Goal: Task Accomplishment & Management: Complete application form

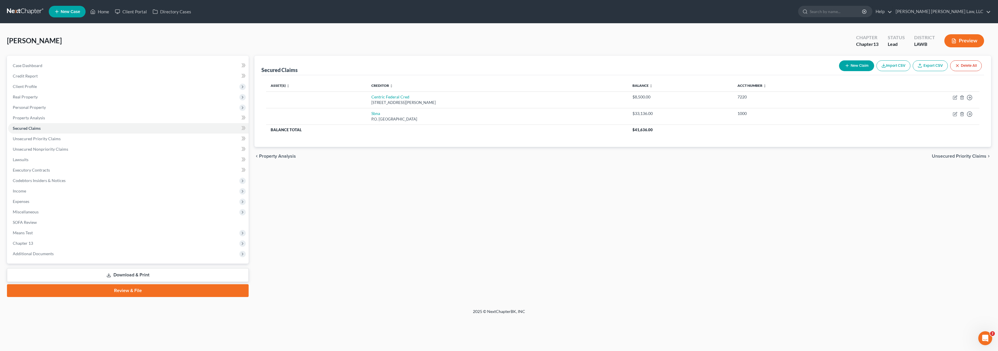
click at [31, 15] on link at bounding box center [25, 11] width 37 height 10
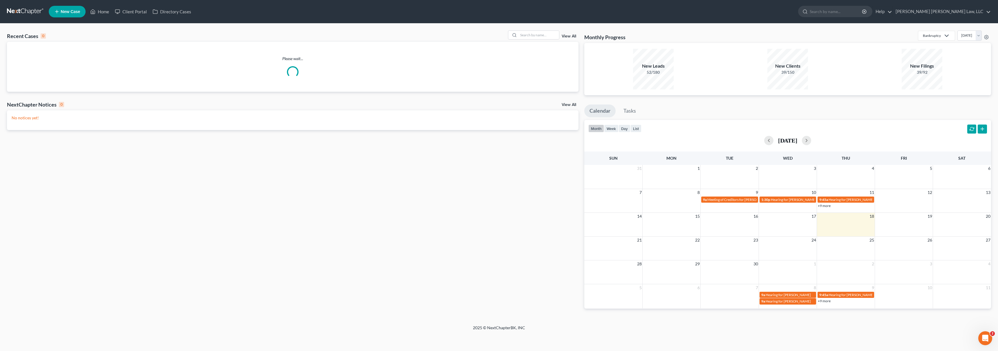
click at [64, 11] on span "New Case" at bounding box center [70, 12] width 19 height 4
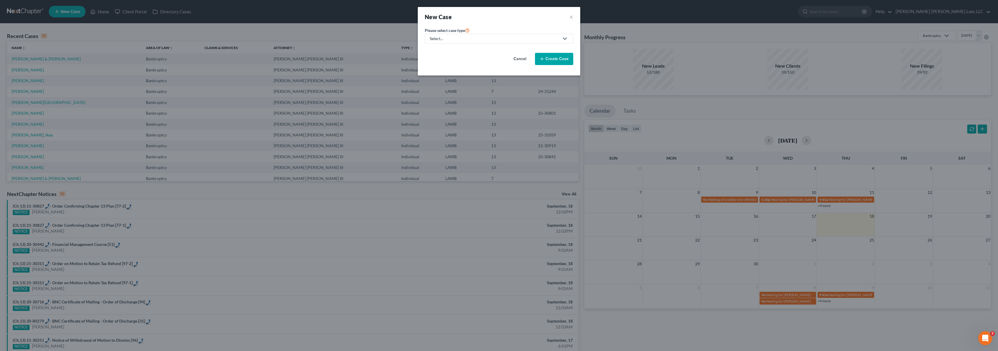
click at [465, 37] on div "Select..." at bounding box center [494, 39] width 129 height 6
click at [447, 50] on div "Bankruptcy" at bounding box center [456, 50] width 52 height 6
select select "36"
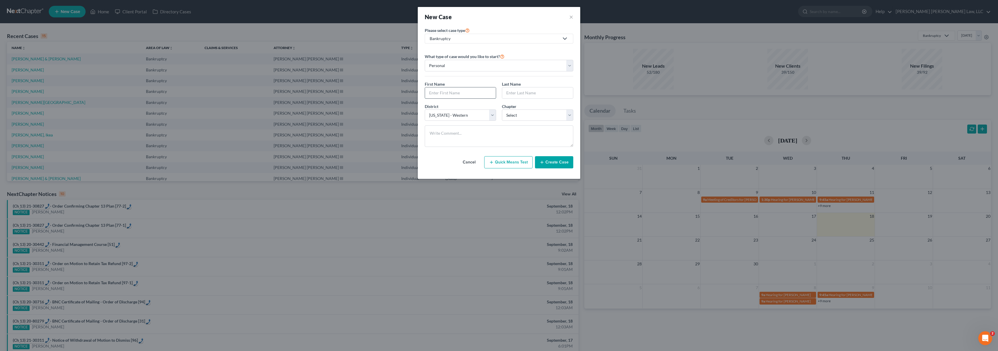
click at [441, 91] on input "text" at bounding box center [460, 92] width 71 height 11
type input "[PERSON_NAME]"
select select "3"
click at [548, 164] on button "Create Case" at bounding box center [554, 162] width 38 height 12
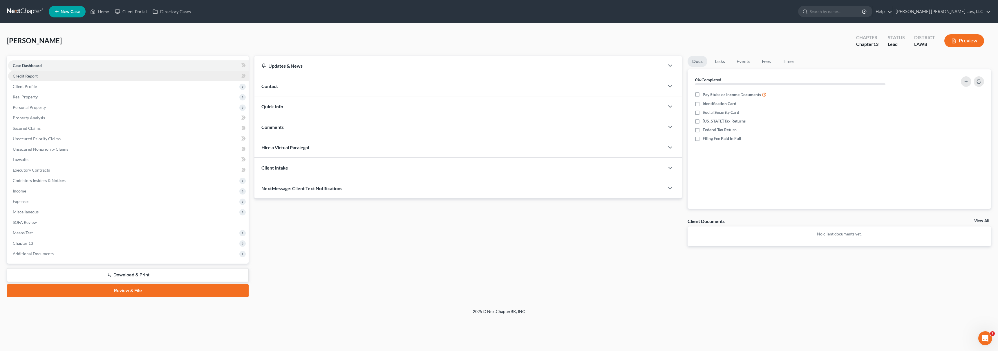
click at [92, 74] on link "Credit Report" at bounding box center [128, 76] width 240 height 10
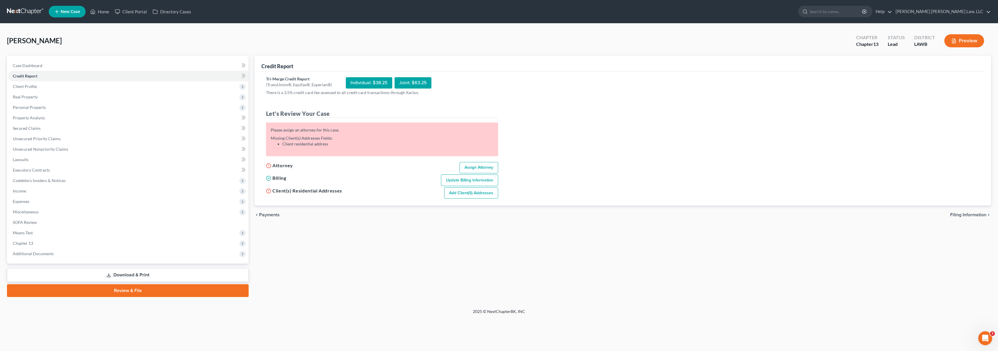
click at [479, 166] on link "Assign Attorney" at bounding box center [478, 168] width 39 height 12
select select "1"
select select "0"
select select "3"
select select "36"
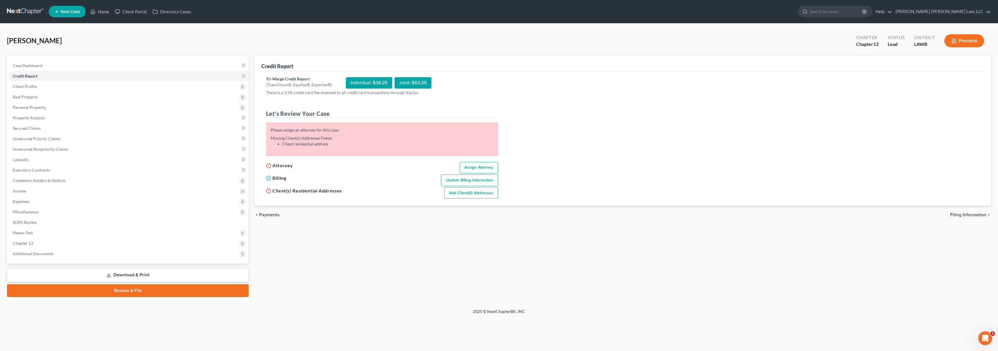
select select "19"
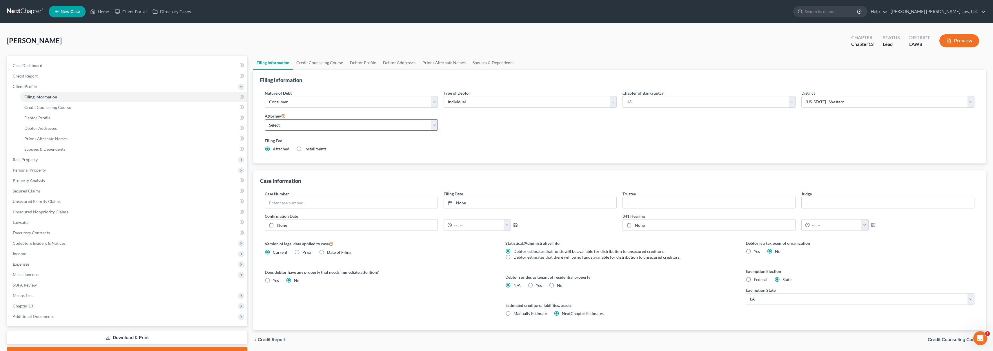
click at [319, 127] on select "Select [PERSON_NAME] [PERSON_NAME] III - LAWB [PERSON_NAME] [PERSON_NAME] III -…" at bounding box center [351, 125] width 173 height 12
select select "0"
click at [97, 74] on link "Credit Report" at bounding box center [127, 76] width 239 height 10
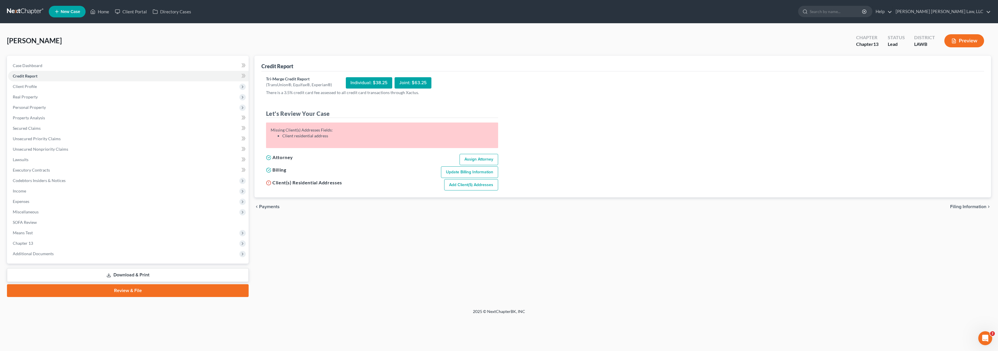
click at [489, 186] on link "Add Client(s) Addresses" at bounding box center [471, 185] width 54 height 12
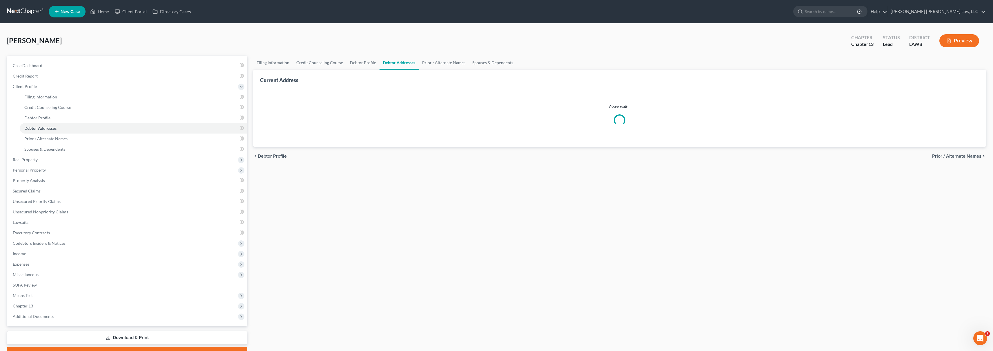
select select "0"
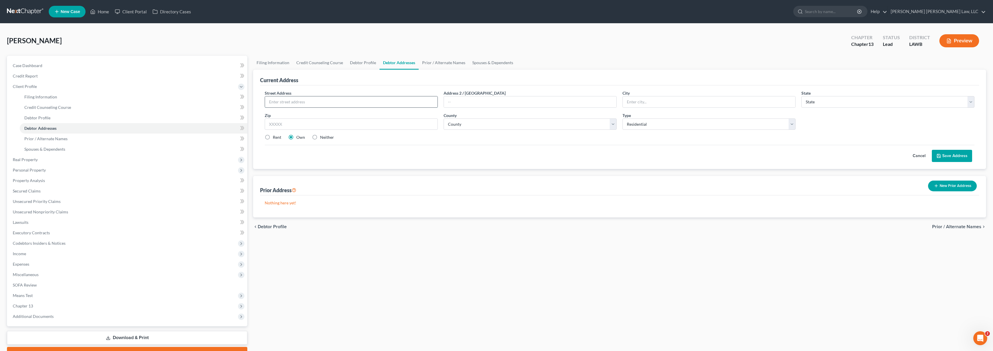
click at [301, 100] on input "text" at bounding box center [351, 101] width 173 height 11
type input "[STREET_ADDRESS][PERSON_NAME]"
type input "[GEOGRAPHIC_DATA]"
select select "19"
type input "71291"
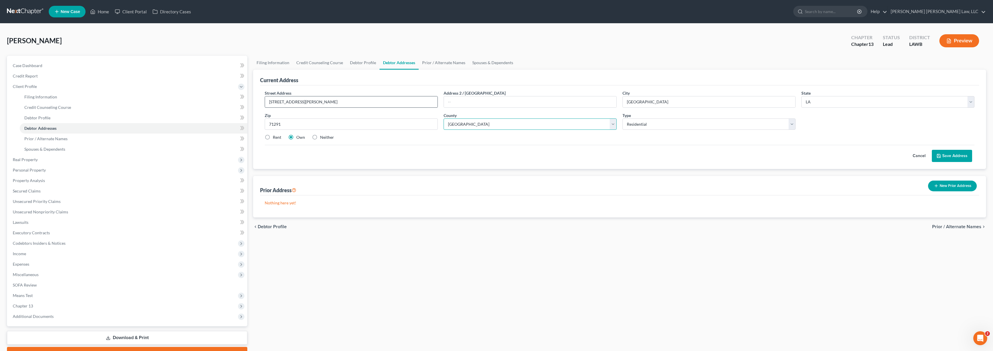
select select "36"
click at [954, 153] on button "Save Address" at bounding box center [952, 156] width 40 height 12
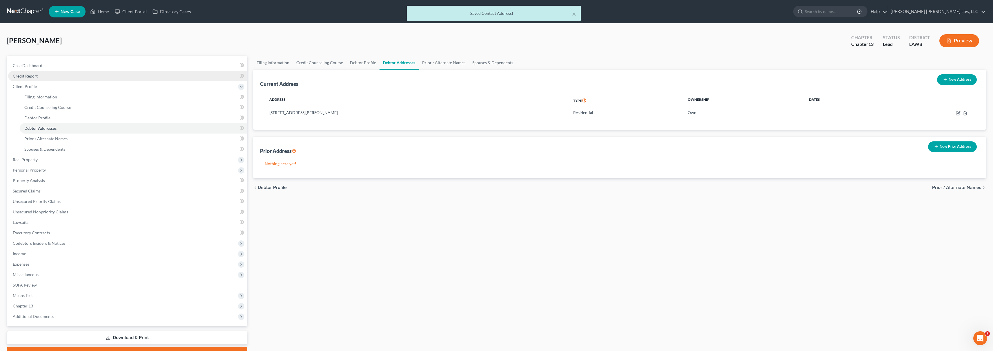
click at [52, 78] on link "Credit Report" at bounding box center [127, 76] width 239 height 10
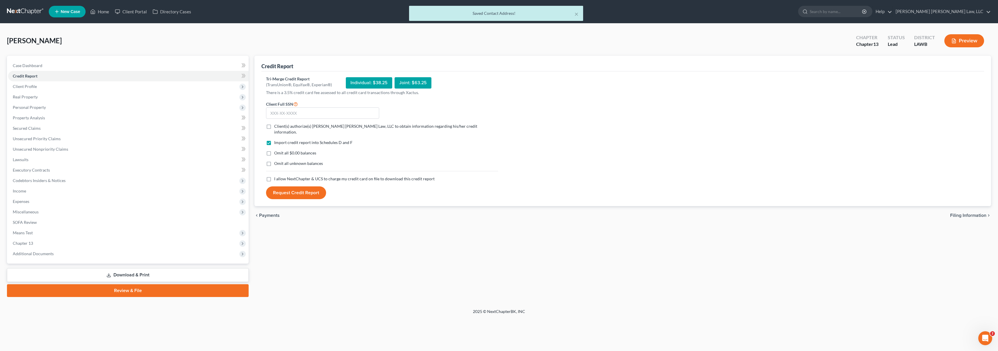
click at [274, 176] on label "I allow NextChapter & UCS to charge my credit card on file to download this cre…" at bounding box center [354, 179] width 160 height 6
click at [276, 176] on input "I allow NextChapter & UCS to charge my credit card on file to download this cre…" at bounding box center [278, 178] width 4 height 4
checkbox input "true"
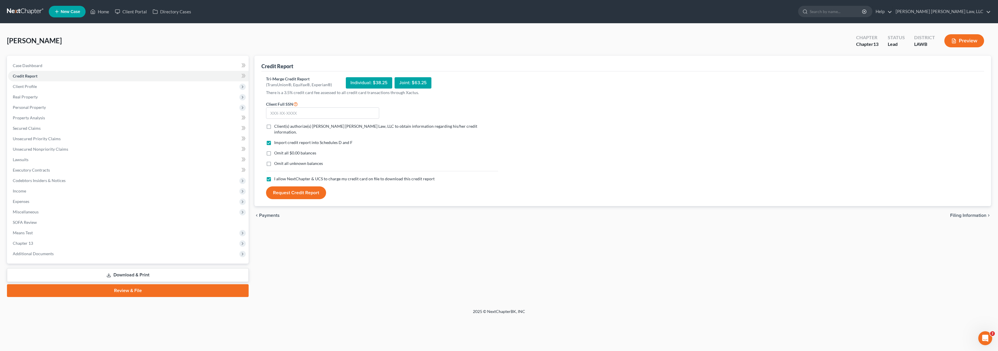
click at [274, 160] on label "Omit all unknown balances" at bounding box center [298, 163] width 49 height 6
click at [276, 160] on input "Omit all unknown balances" at bounding box center [278, 162] width 4 height 4
checkbox input "true"
click at [274, 150] on label "Omit all $0.00 balances" at bounding box center [295, 153] width 42 height 6
click at [276, 150] on input "Omit all $0.00 balances" at bounding box center [278, 152] width 4 height 4
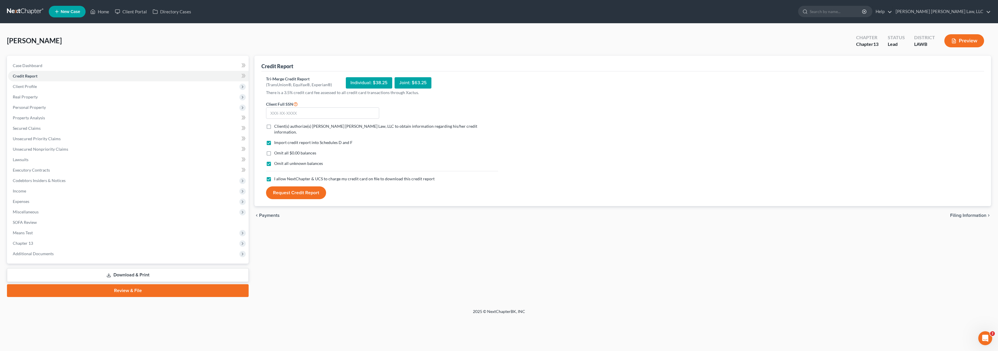
checkbox input "true"
click at [274, 126] on label "Client(s) authorize(s) [PERSON_NAME] [PERSON_NAME] Law, LLC to obtain informati…" at bounding box center [386, 129] width 224 height 12
click at [276, 126] on input "Client(s) authorize(s) [PERSON_NAME] [PERSON_NAME] Law, LLC to obtain informati…" at bounding box center [278, 125] width 4 height 4
checkbox input "true"
click at [310, 116] on input "text" at bounding box center [322, 113] width 113 height 12
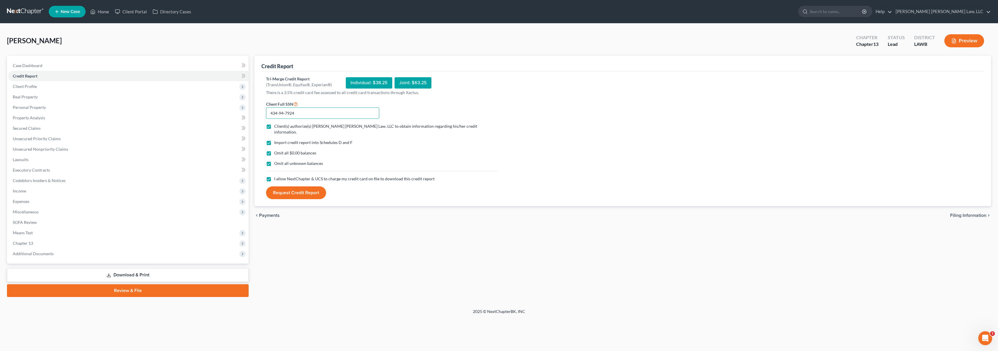
type input "434-94-7924"
click at [310, 186] on button "Request Credit Report" at bounding box center [296, 192] width 60 height 13
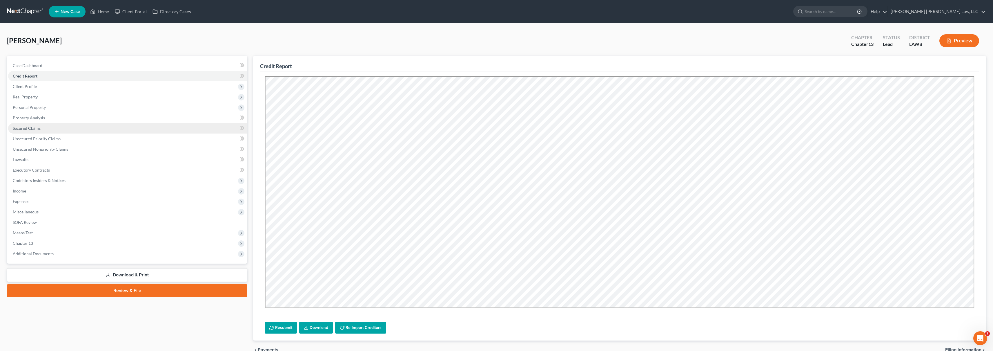
click at [62, 131] on link "Secured Claims" at bounding box center [127, 128] width 239 height 10
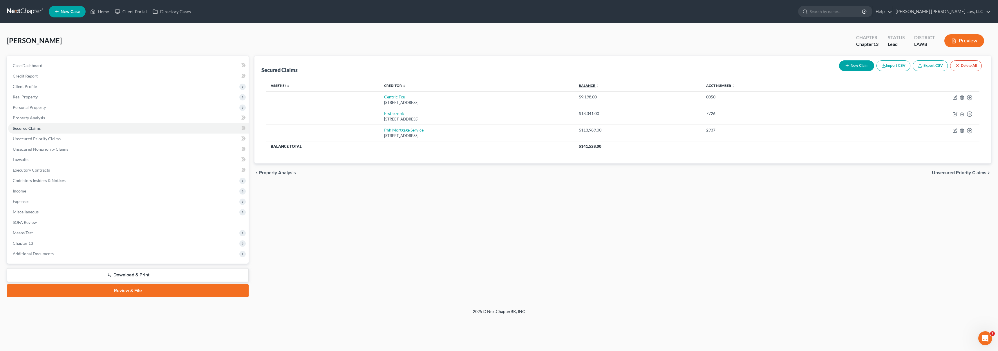
click at [599, 84] on link "Balance expand_more expand_less unfold_more" at bounding box center [589, 85] width 20 height 4
click at [87, 138] on link "Unsecured Priority Claims" at bounding box center [128, 138] width 240 height 10
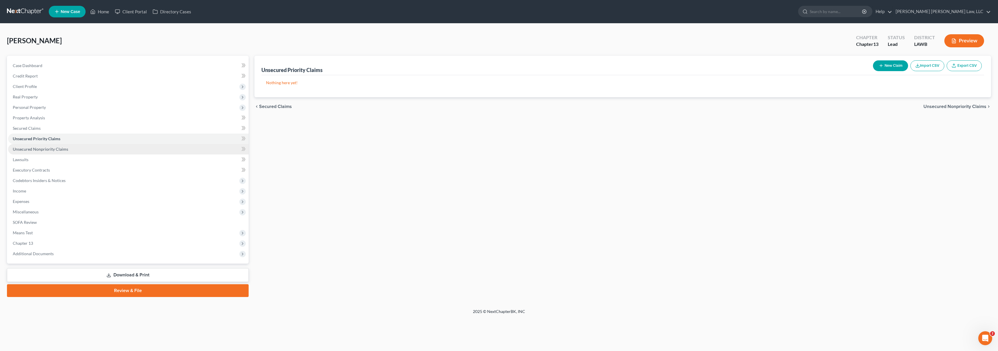
click at [87, 147] on link "Unsecured Nonpriority Claims" at bounding box center [128, 149] width 240 height 10
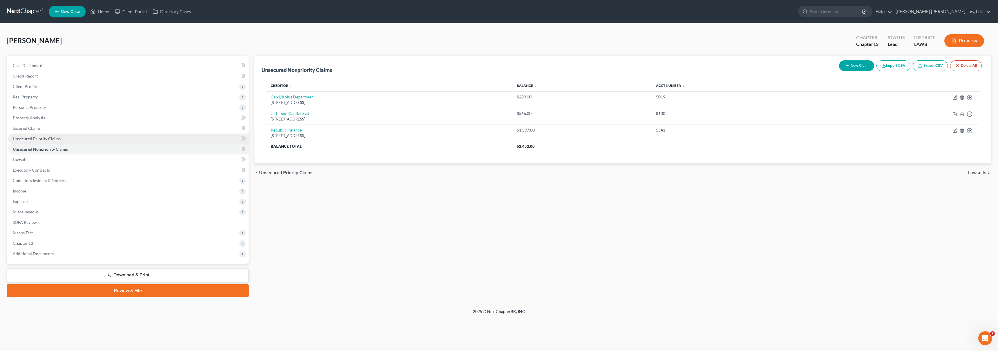
click at [54, 137] on span "Unsecured Priority Claims" at bounding box center [37, 138] width 48 height 5
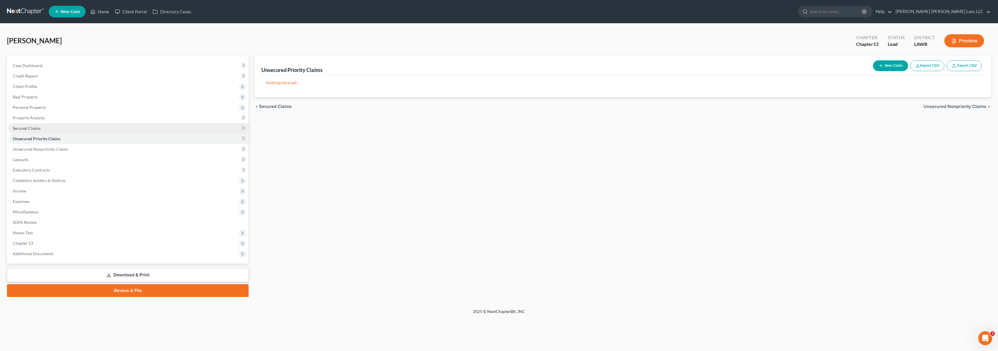
click at [55, 129] on link "Secured Claims" at bounding box center [128, 128] width 240 height 10
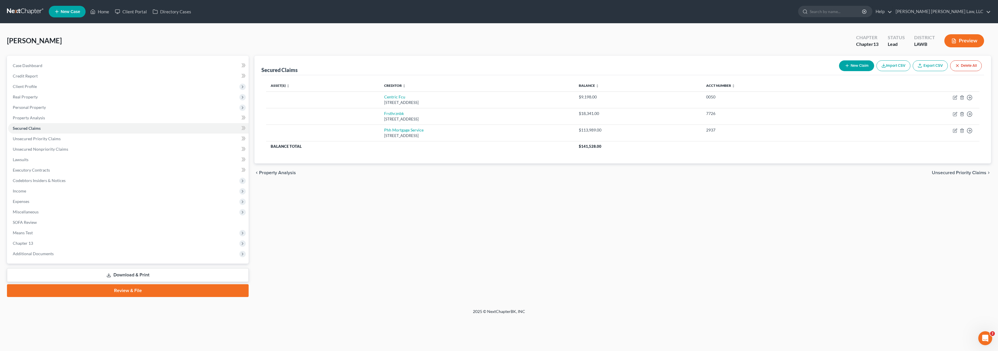
click at [776, 37] on div "[PERSON_NAME] Upgraded Chapter Chapter 13 Status Lead District LAWB Preview" at bounding box center [499, 42] width 984 height 25
click at [33, 75] on span "Credit Report" at bounding box center [25, 75] width 25 height 5
